Goal: Task Accomplishment & Management: Manage account settings

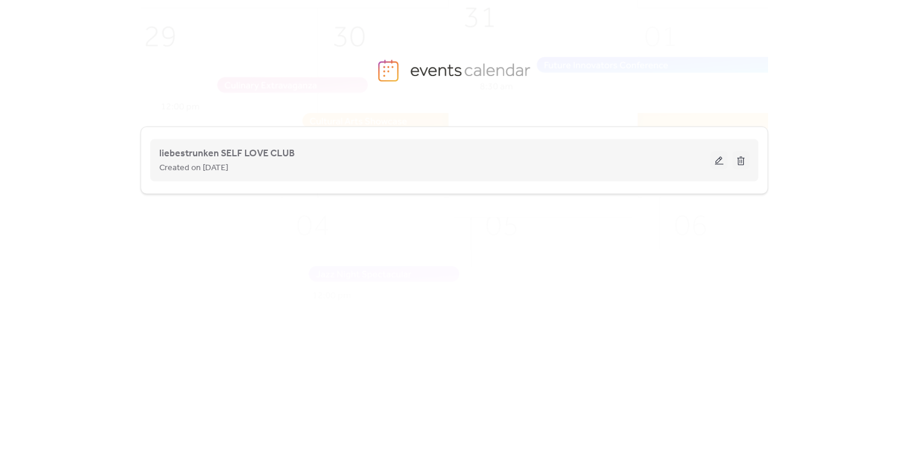
click at [720, 157] on button at bounding box center [719, 160] width 17 height 18
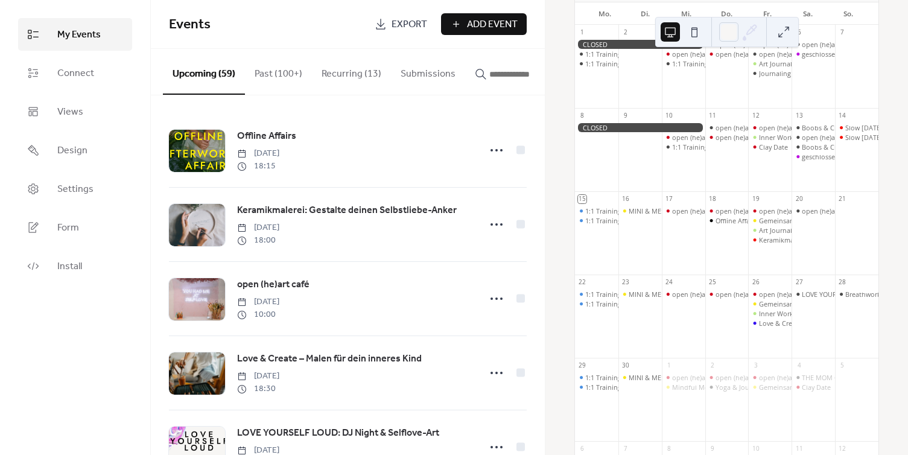
scroll to position [145, 0]
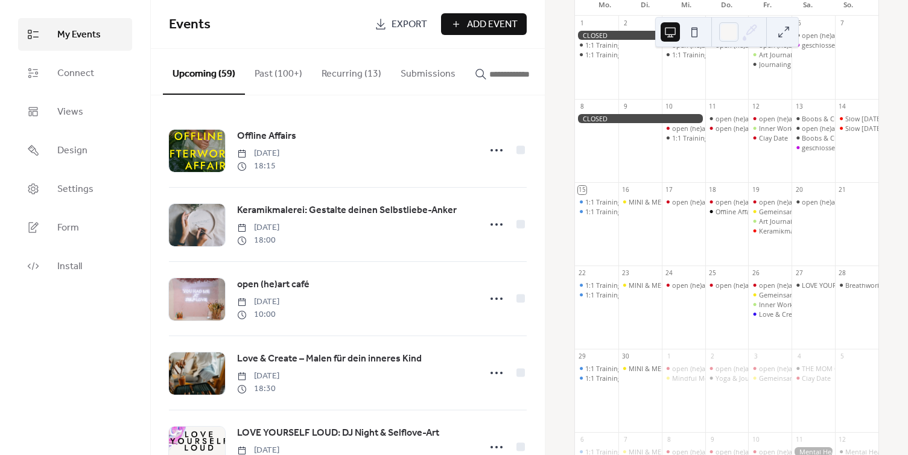
click at [491, 77] on input "button" at bounding box center [525, 74] width 72 height 14
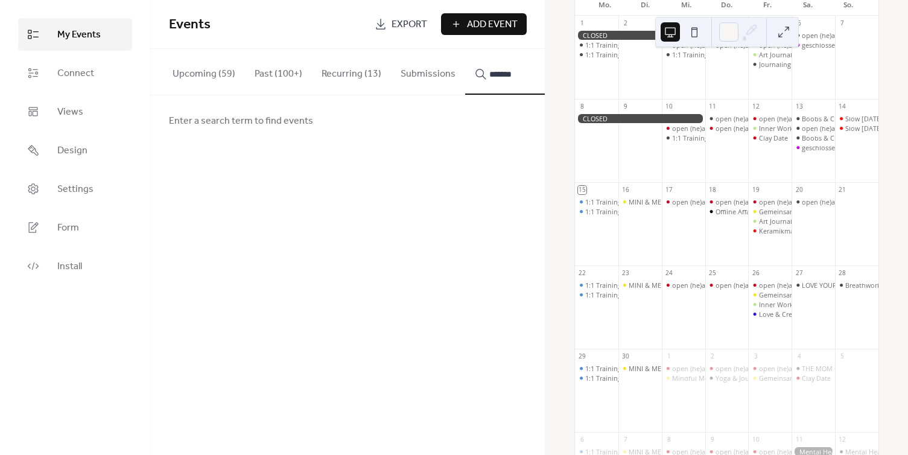
type input "*******"
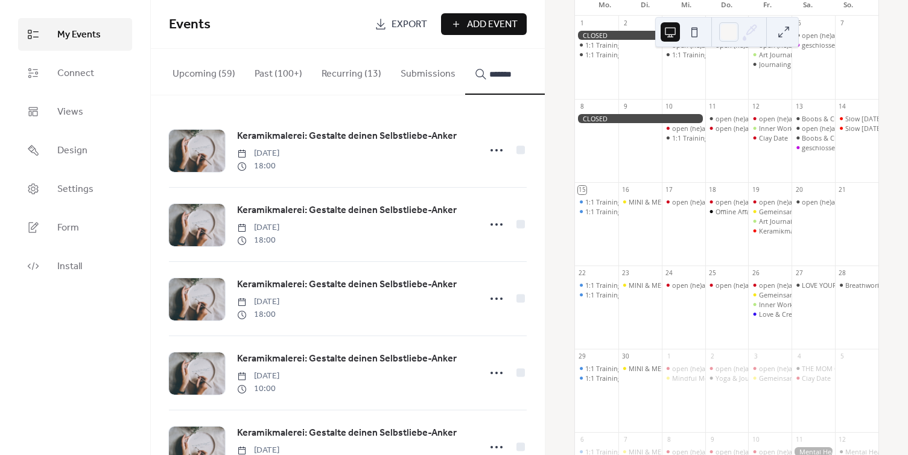
click at [202, 71] on button "Upcoming (59)" at bounding box center [204, 71] width 82 height 45
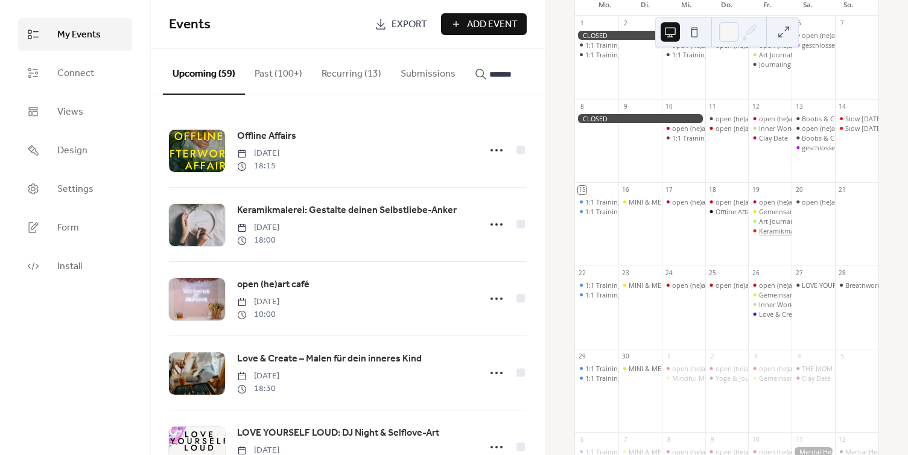
click at [771, 235] on div "Keramikmalerei: Gestalte deinen Selbstliebe-Anker" at bounding box center [837, 230] width 156 height 9
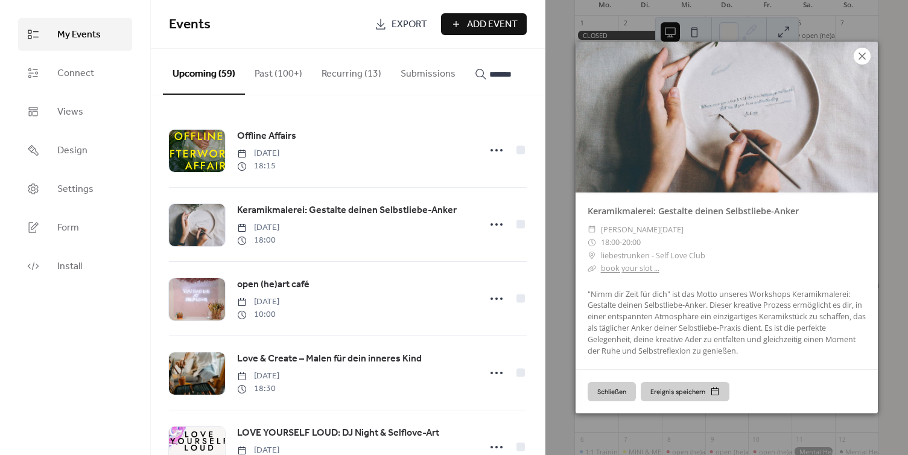
click at [865, 57] on icon at bounding box center [862, 56] width 14 height 14
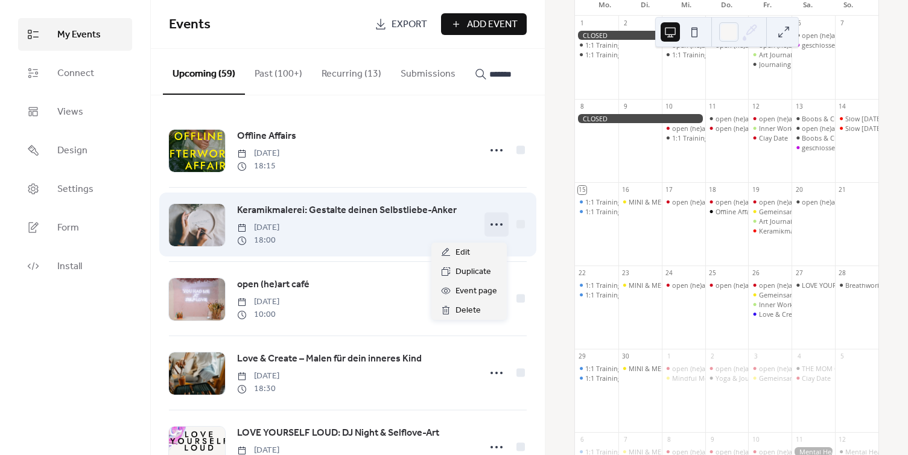
click at [491, 227] on icon at bounding box center [496, 224] width 19 height 19
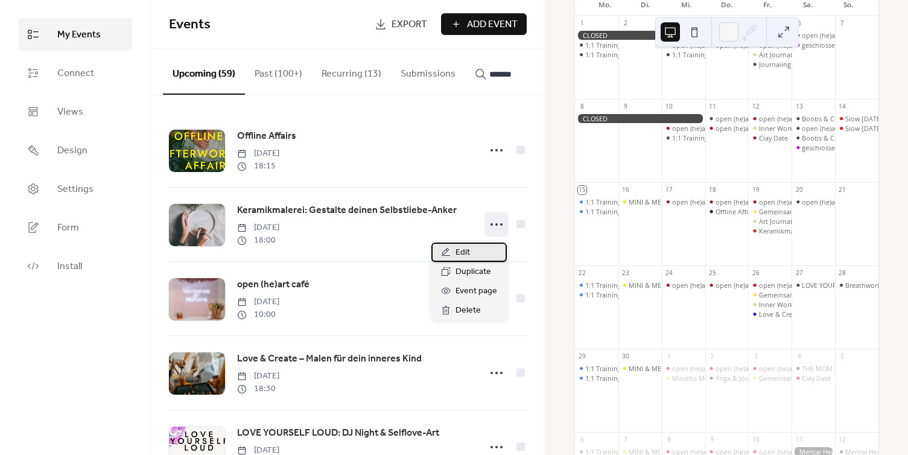
click at [468, 255] on span "Edit" at bounding box center [463, 253] width 14 height 14
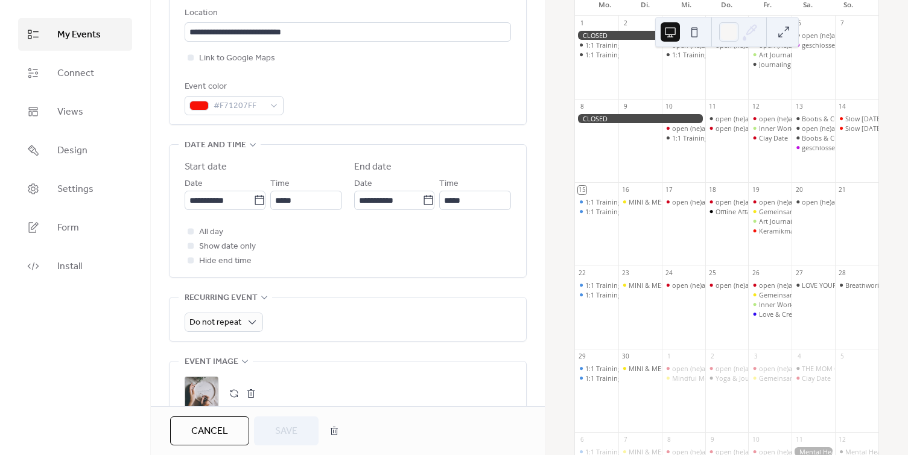
scroll to position [271, 0]
click at [494, 202] on input "*****" at bounding box center [475, 202] width 72 height 19
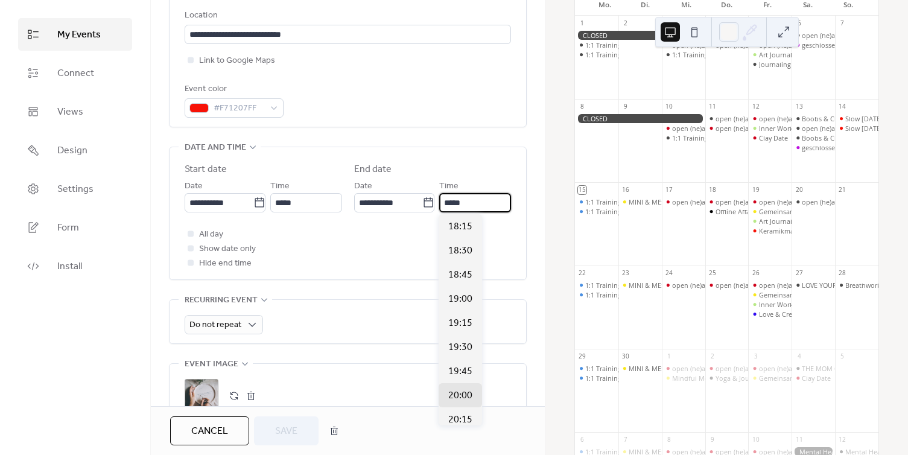
click at [494, 202] on input "*****" at bounding box center [475, 202] width 72 height 19
click at [519, 224] on div "**********" at bounding box center [348, 213] width 357 height 132
type input "*****"
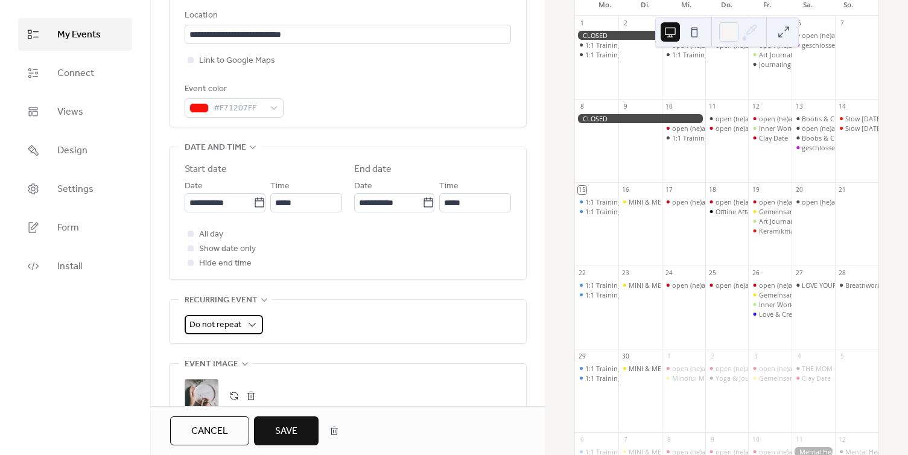
click at [235, 321] on span "Do not repeat" at bounding box center [215, 325] width 52 height 16
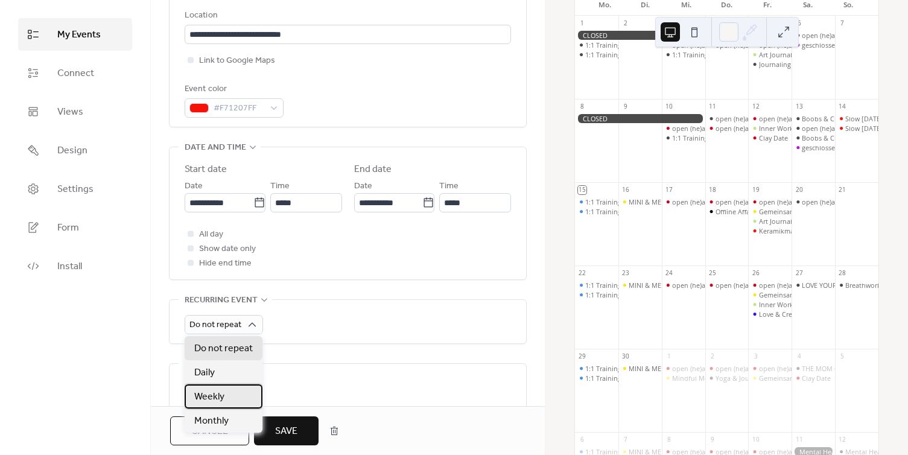
click at [212, 397] on span "Weekly" at bounding box center [209, 397] width 30 height 14
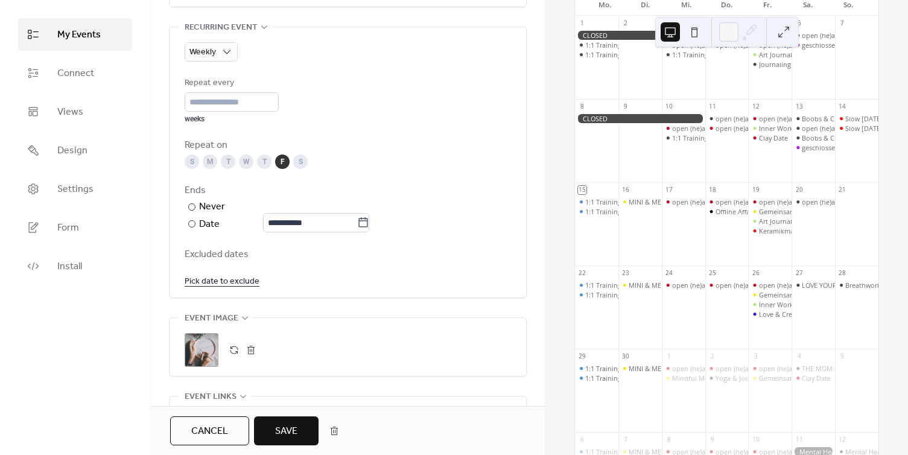
scroll to position [548, 0]
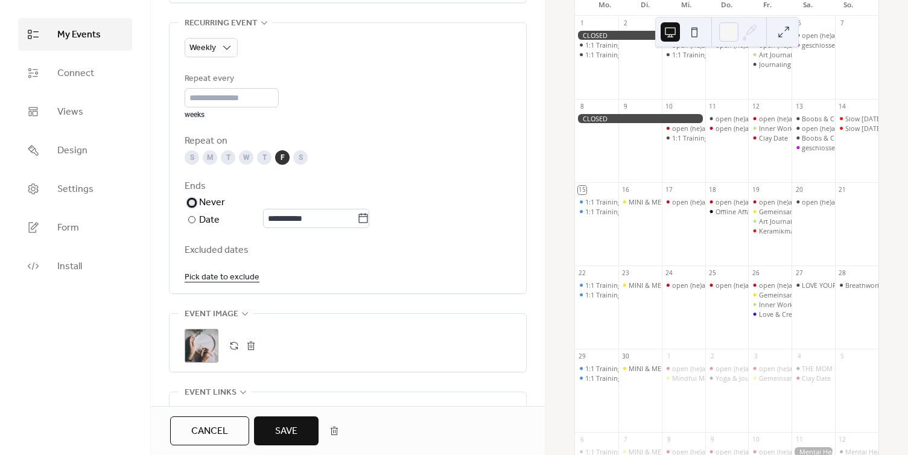
click at [209, 208] on div "Never" at bounding box center [212, 202] width 27 height 14
click at [217, 276] on link "Pick date to exclude" at bounding box center [222, 276] width 75 height 15
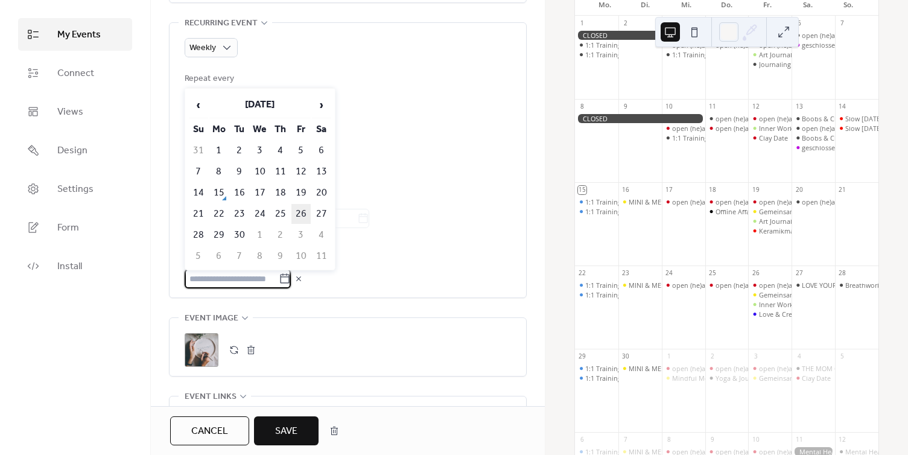
click at [304, 209] on td "26" at bounding box center [300, 214] width 19 height 20
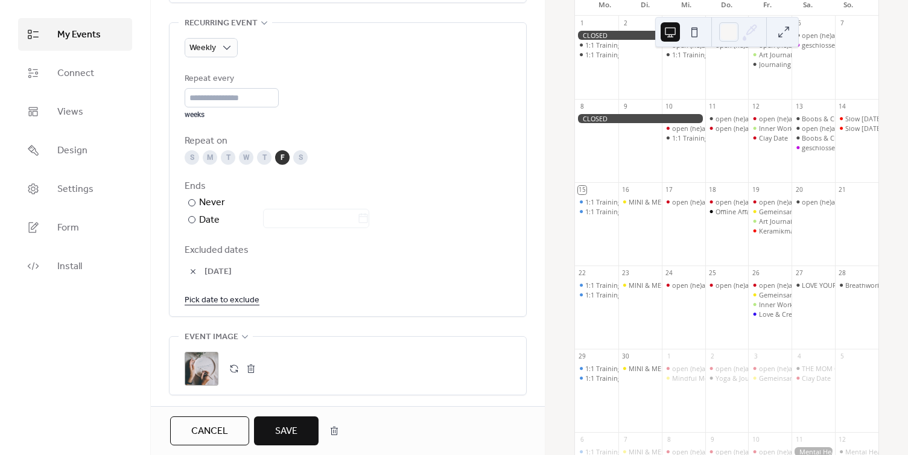
click at [288, 433] on span "Save" at bounding box center [286, 431] width 22 height 14
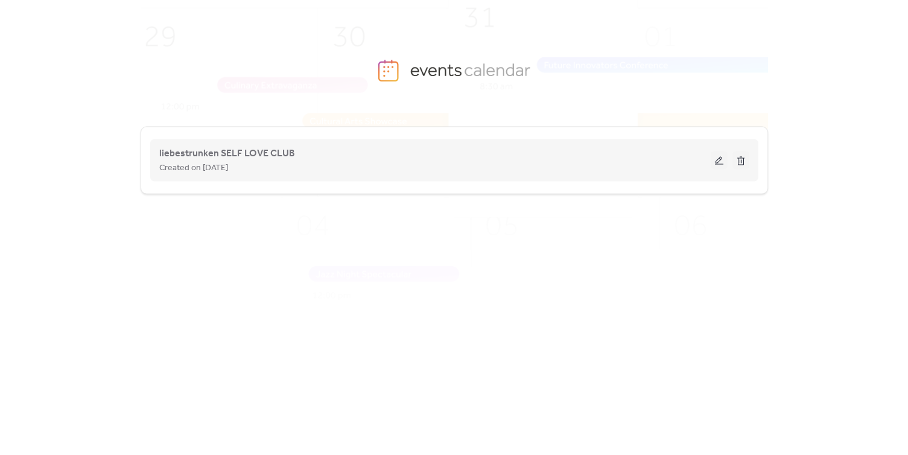
click at [718, 162] on button at bounding box center [719, 160] width 17 height 18
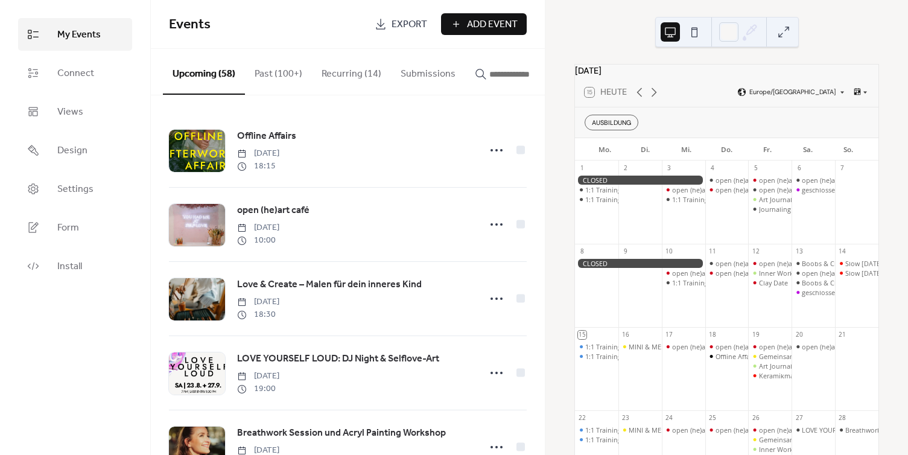
click at [498, 74] on input "button" at bounding box center [525, 74] width 72 height 14
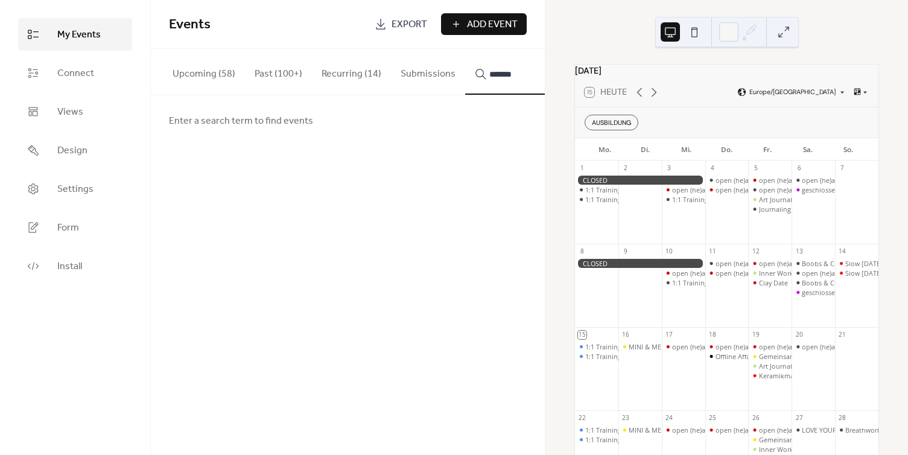
type input "*******"
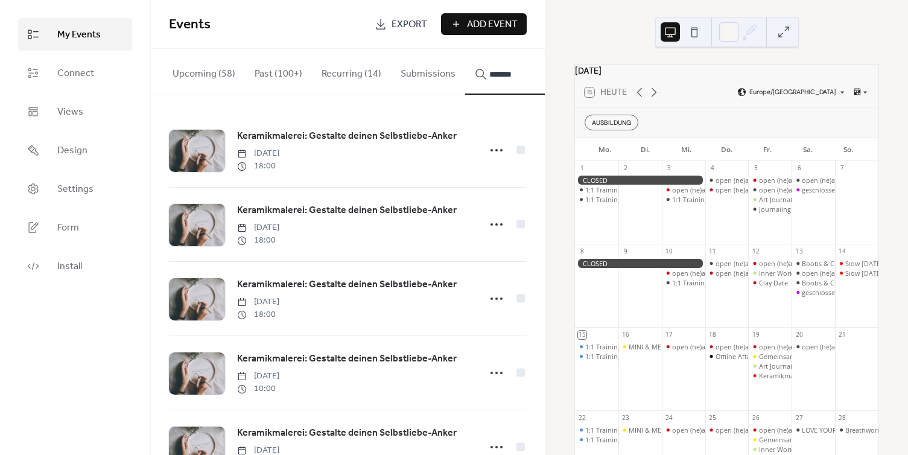
click at [347, 83] on button "Recurring (14)" at bounding box center [351, 71] width 79 height 45
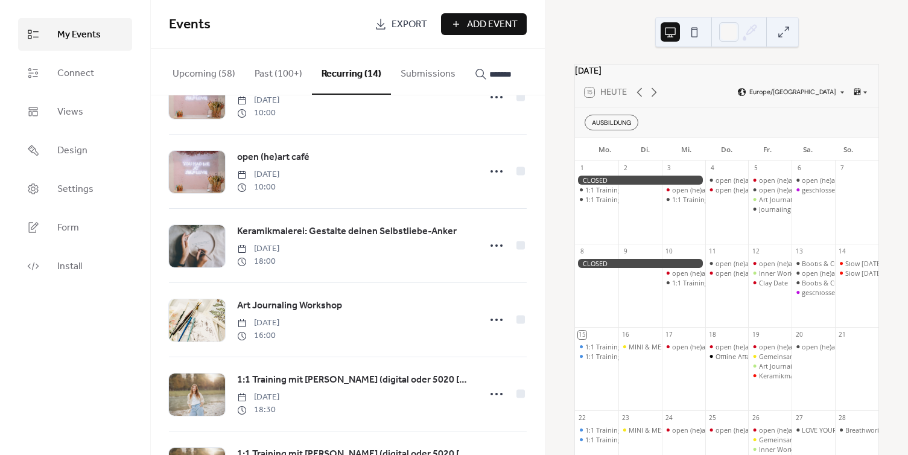
scroll to position [48, 0]
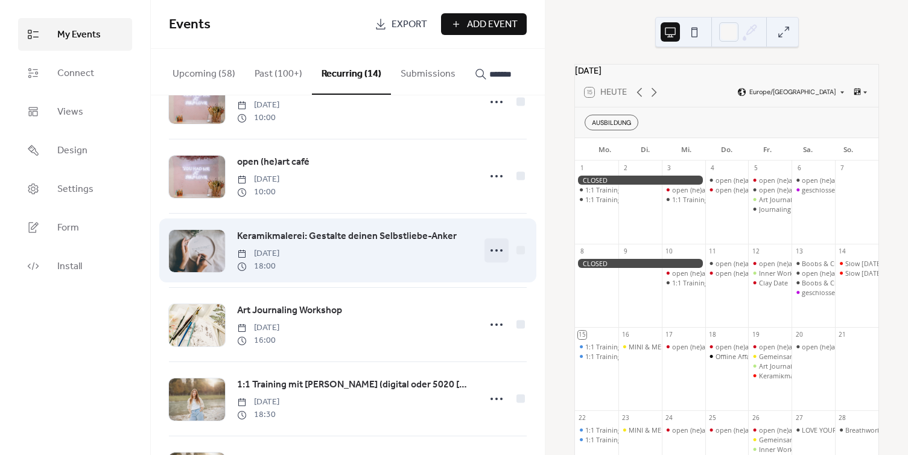
click at [495, 253] on icon at bounding box center [496, 250] width 19 height 19
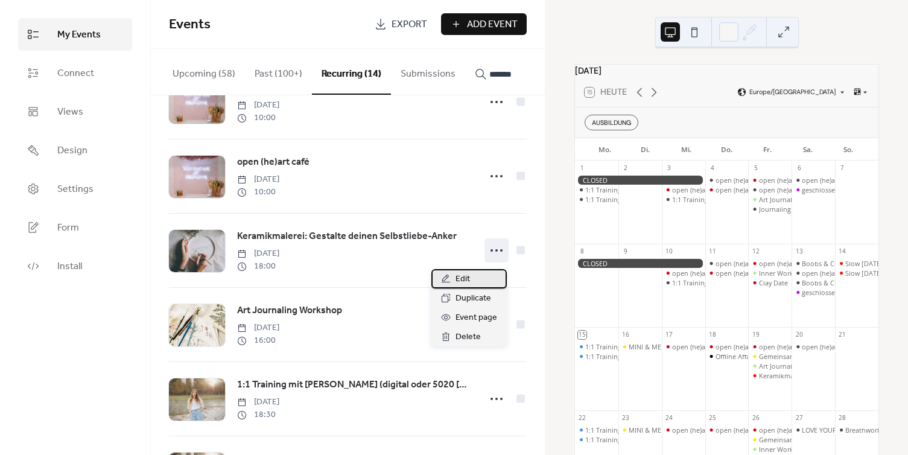
click at [478, 276] on div "Edit" at bounding box center [468, 278] width 75 height 19
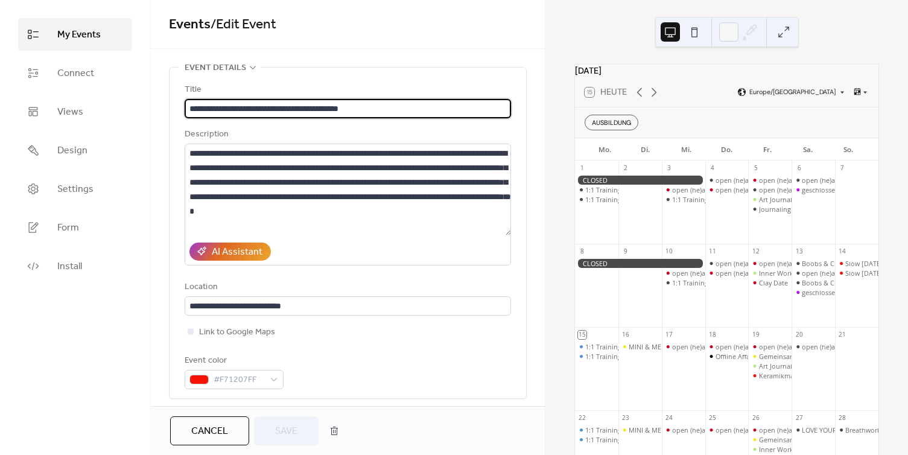
type input "**********"
click at [72, 37] on span "My Events" at bounding box center [78, 35] width 43 height 14
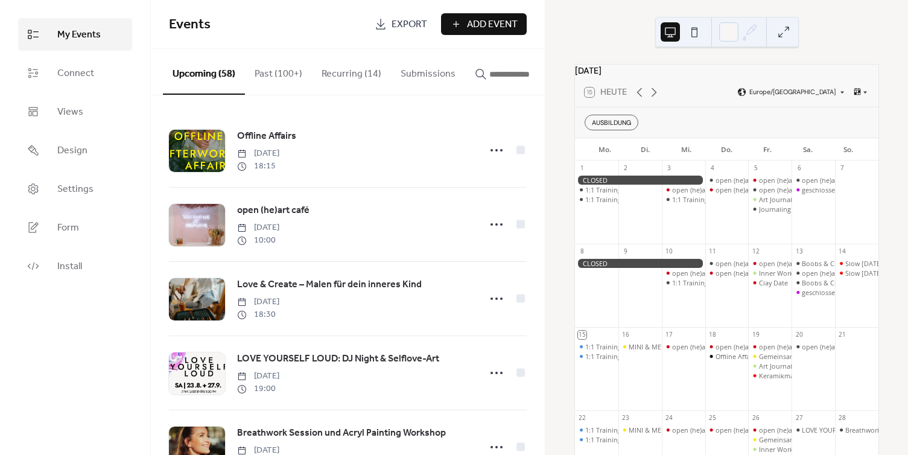
click at [343, 78] on button "Recurring (14)" at bounding box center [351, 71] width 79 height 45
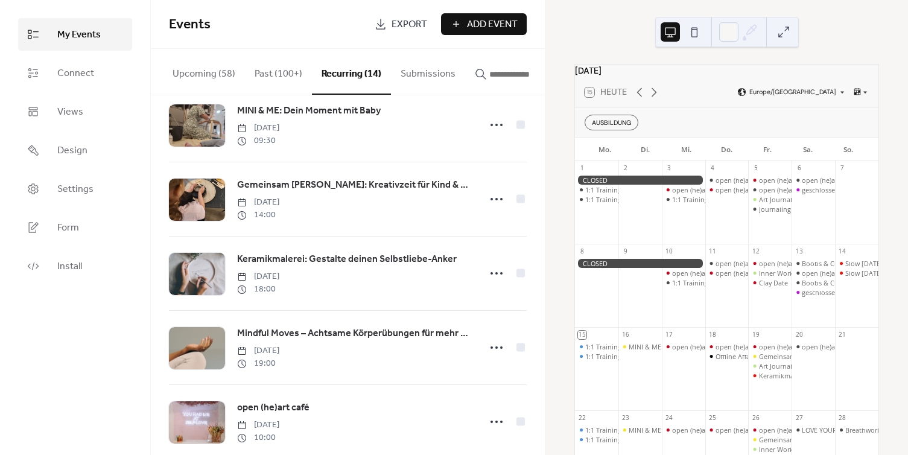
scroll to position [695, 0]
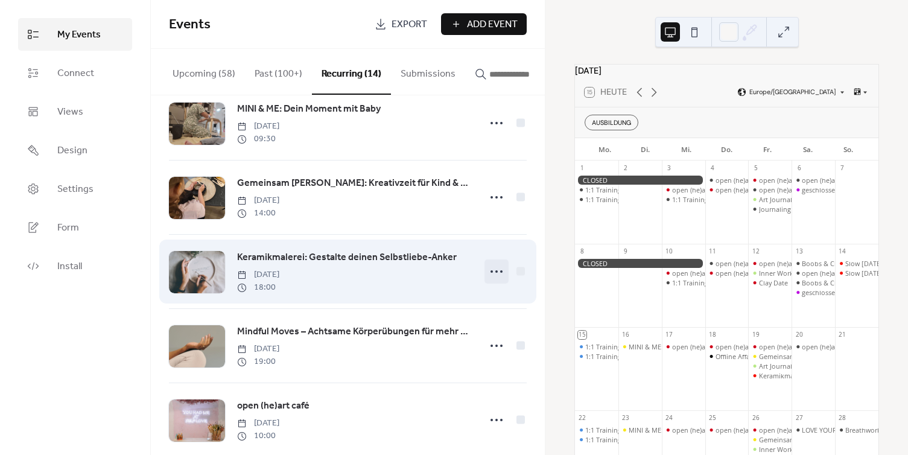
click at [493, 281] on icon at bounding box center [496, 271] width 19 height 19
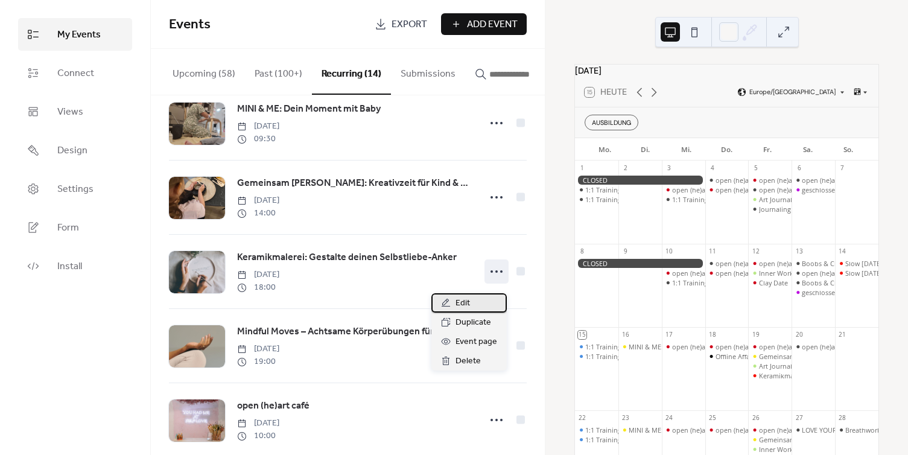
click at [472, 303] on div "Edit" at bounding box center [468, 302] width 75 height 19
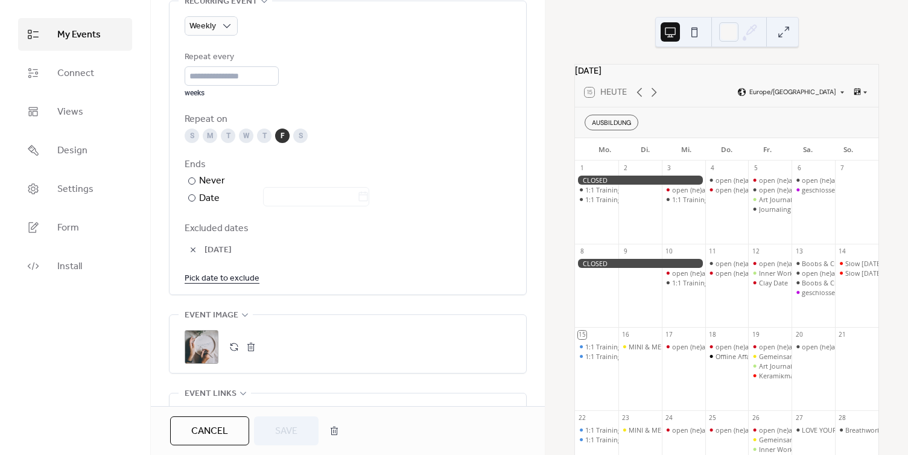
scroll to position [573, 0]
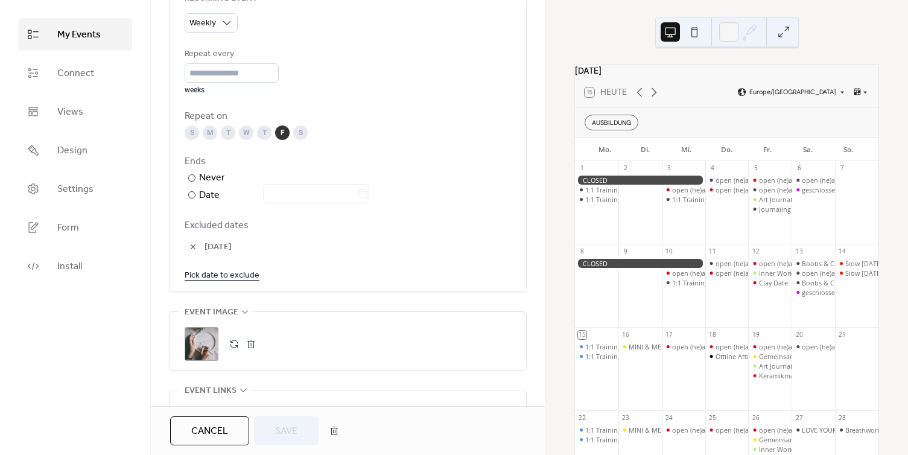
click at [220, 275] on link "Pick date to exclude" at bounding box center [222, 274] width 75 height 15
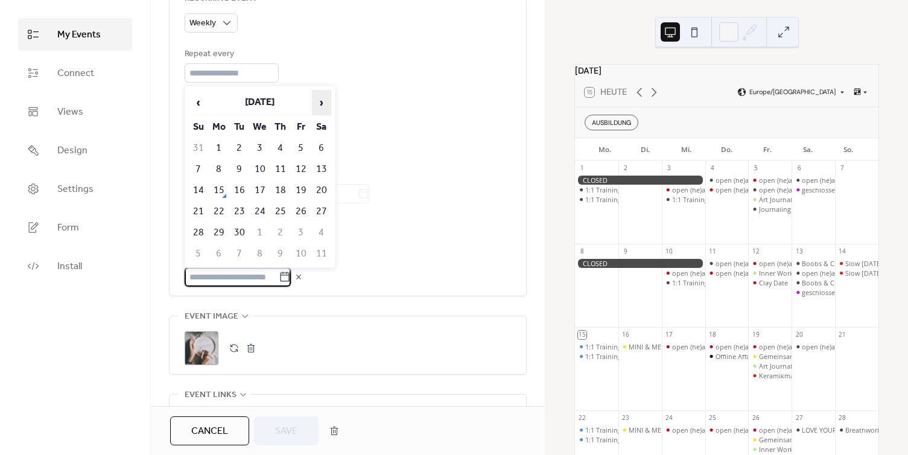
click at [322, 107] on span "›" at bounding box center [322, 102] width 18 height 24
click at [304, 169] on td "10" at bounding box center [300, 169] width 19 height 20
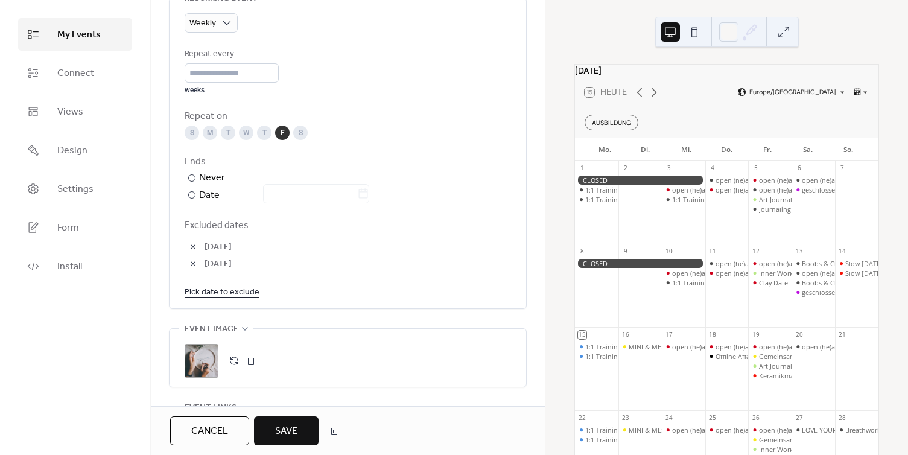
click at [285, 432] on span "Save" at bounding box center [286, 431] width 22 height 14
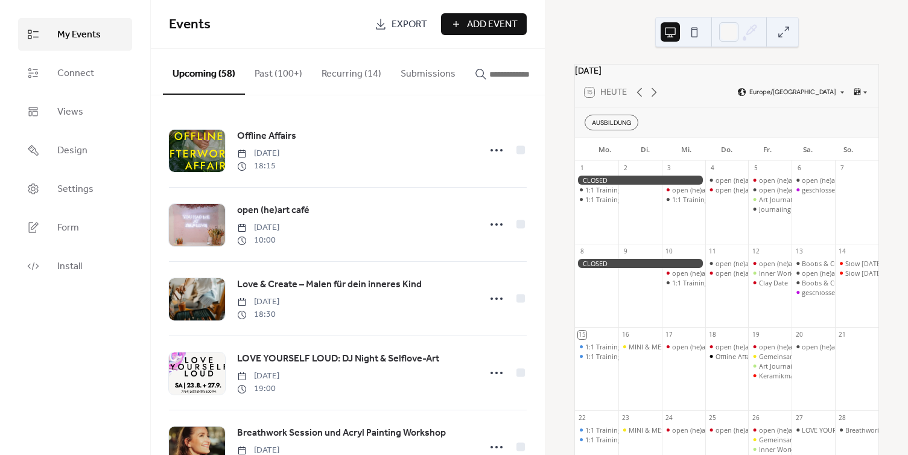
click at [342, 77] on button "Recurring (14)" at bounding box center [351, 71] width 79 height 45
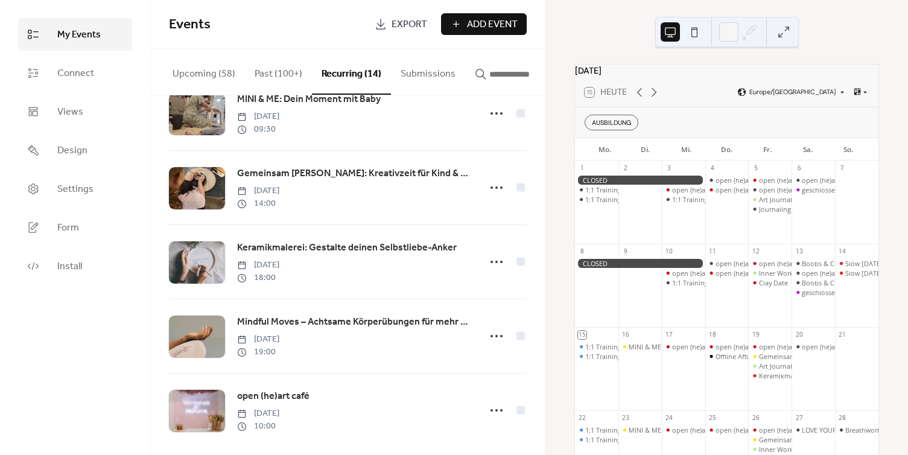
scroll to position [723, 0]
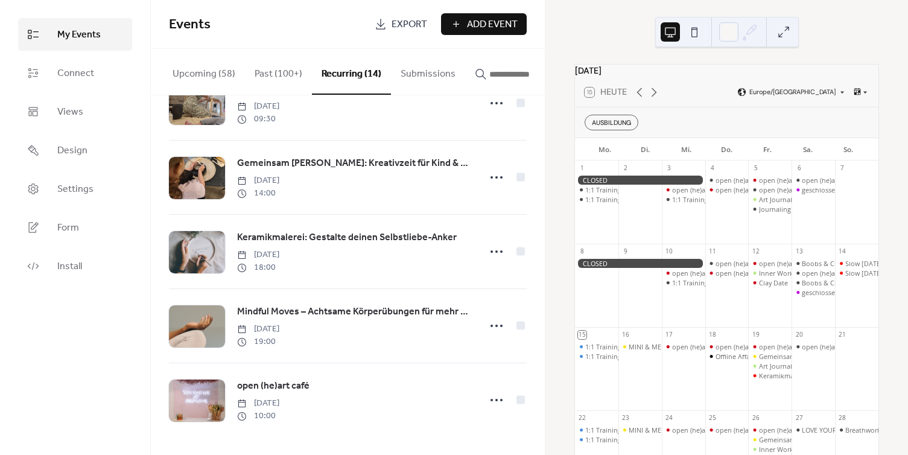
click at [17, 11] on div "My Events Connect Views Design Settings Form Install" at bounding box center [75, 227] width 151 height 455
